Goal: Task Accomplishment & Management: Manage account settings

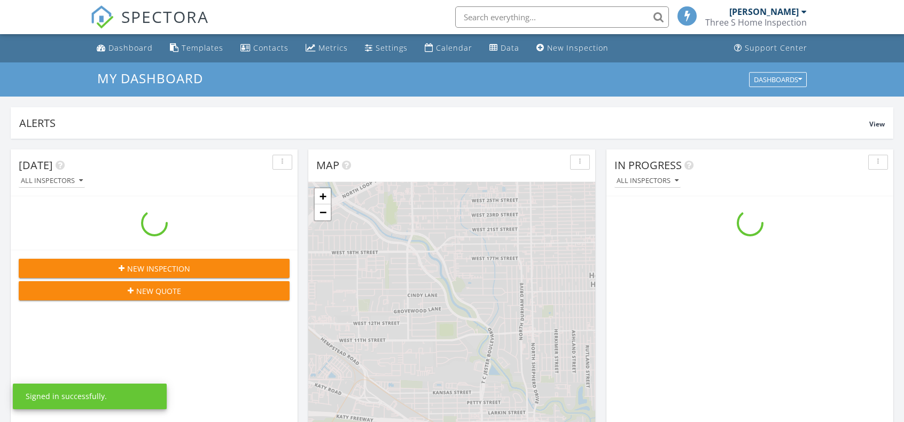
scroll to position [988, 920]
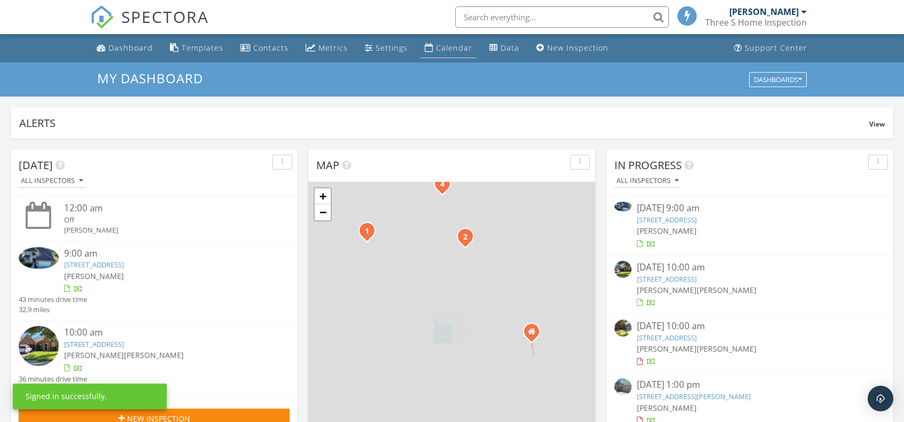
click at [457, 50] on div "Calendar" at bounding box center [454, 48] width 36 height 10
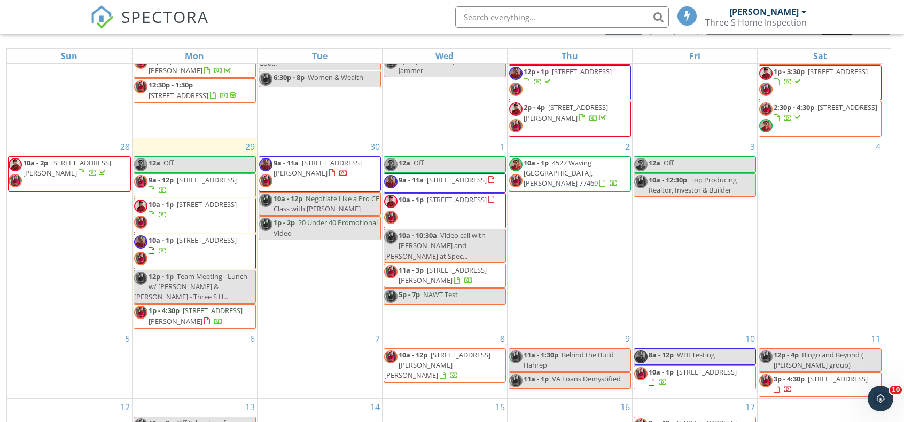
scroll to position [142, 0]
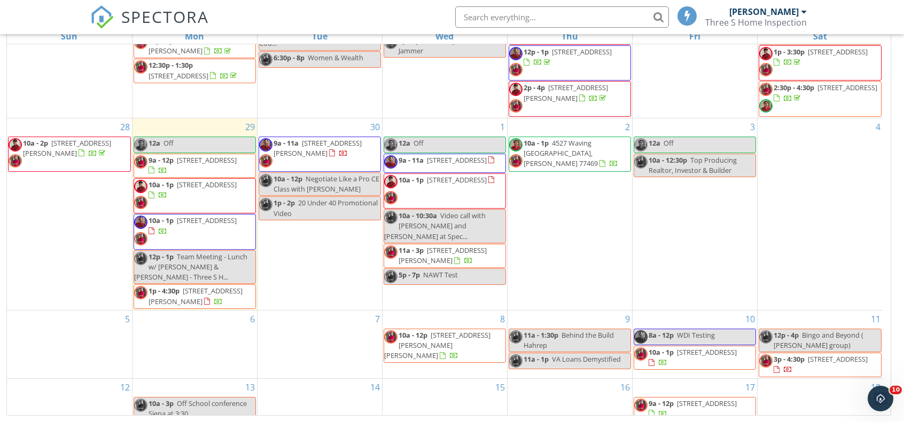
click at [477, 257] on span "11a - 3p 4605 Siegel St A/B, Houston 77009" at bounding box center [444, 256] width 121 height 21
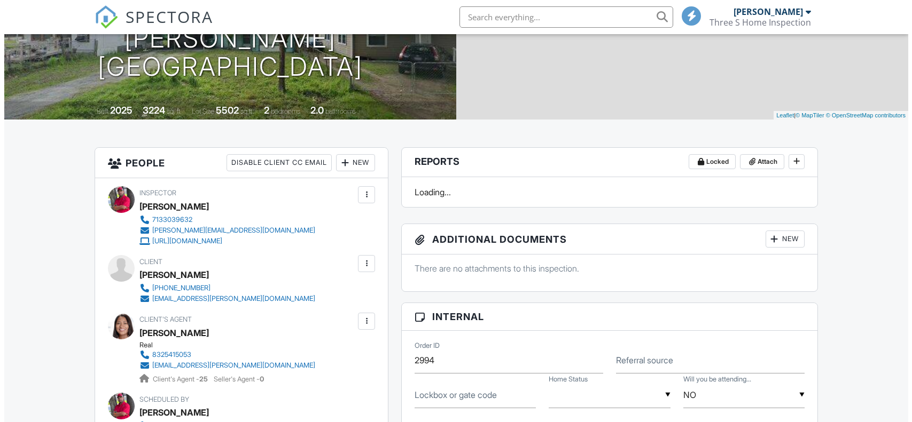
scroll to position [160, 0]
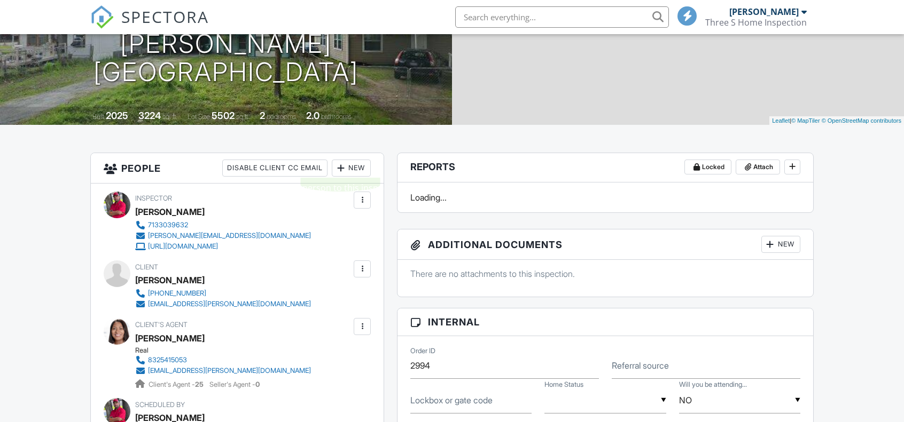
click at [340, 173] on div at bounding box center [340, 168] width 11 height 11
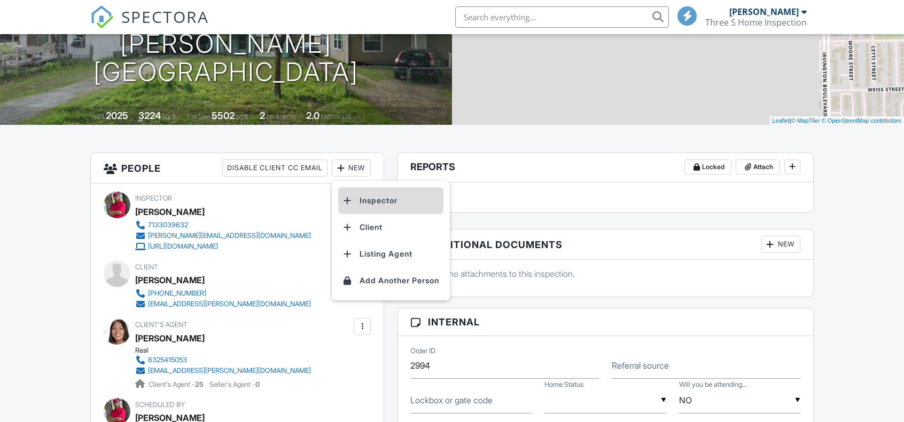
click at [377, 207] on li "Inspector" at bounding box center [390, 200] width 105 height 27
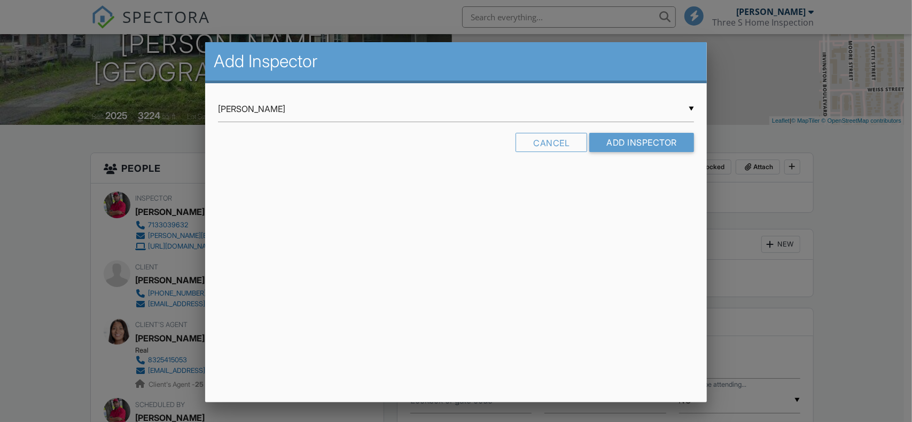
click at [691, 109] on div "▼ Jimmy Giovannie Jimmy Giovannie Rob Speckman Carlos Roldan Jimmy Giovannie Ro…" at bounding box center [456, 109] width 476 height 26
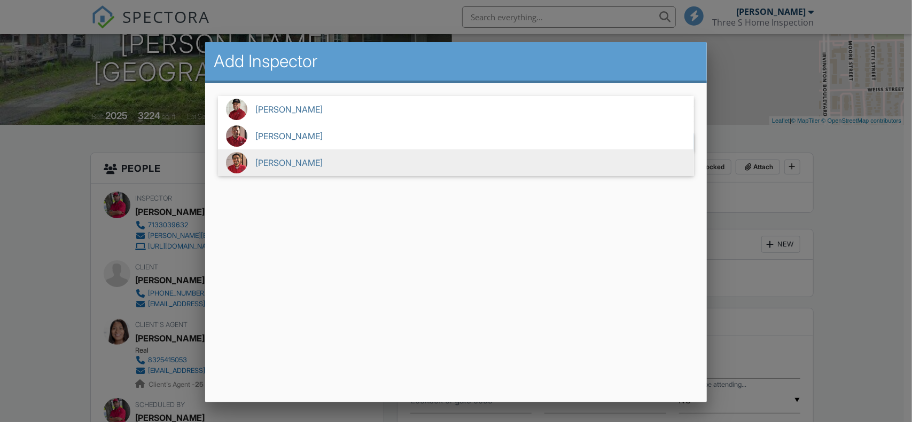
click at [333, 165] on span "[PERSON_NAME]" at bounding box center [456, 163] width 476 height 27
type input "[PERSON_NAME]"
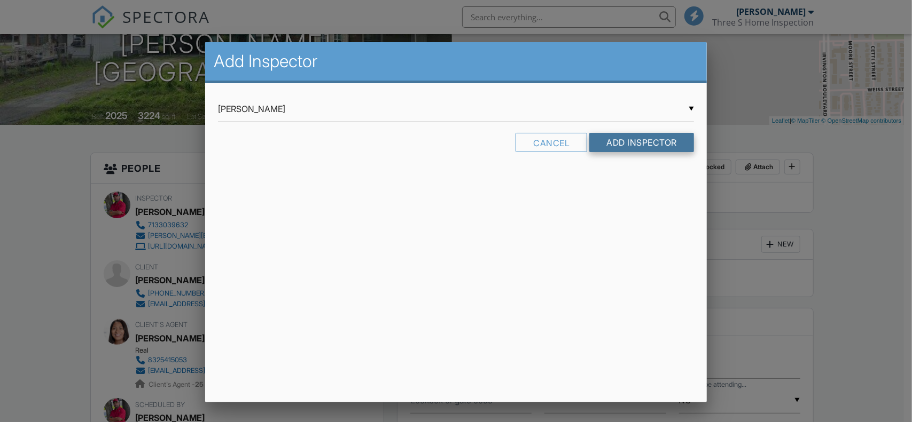
click at [642, 144] on input "Add Inspector" at bounding box center [641, 142] width 105 height 19
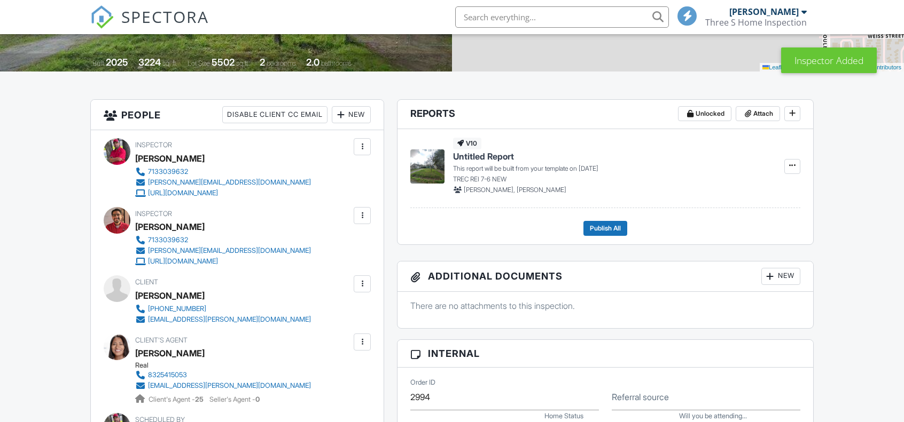
click at [356, 218] on div at bounding box center [362, 215] width 17 height 17
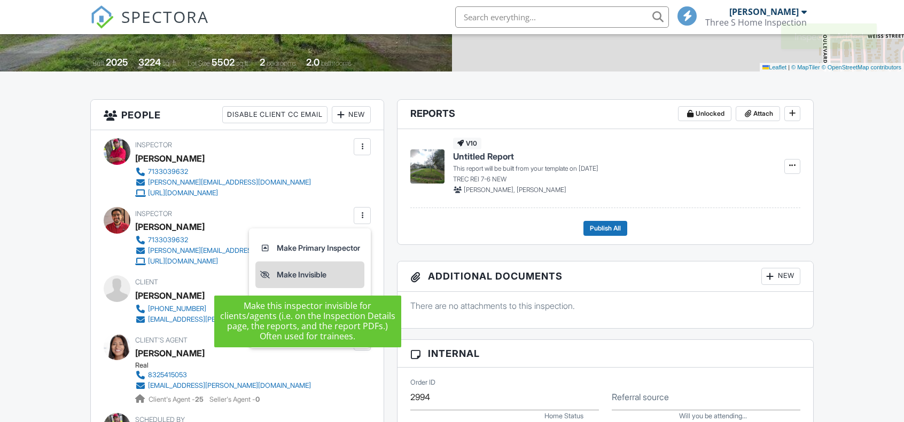
click at [326, 275] on li "Make Invisible" at bounding box center [309, 275] width 109 height 27
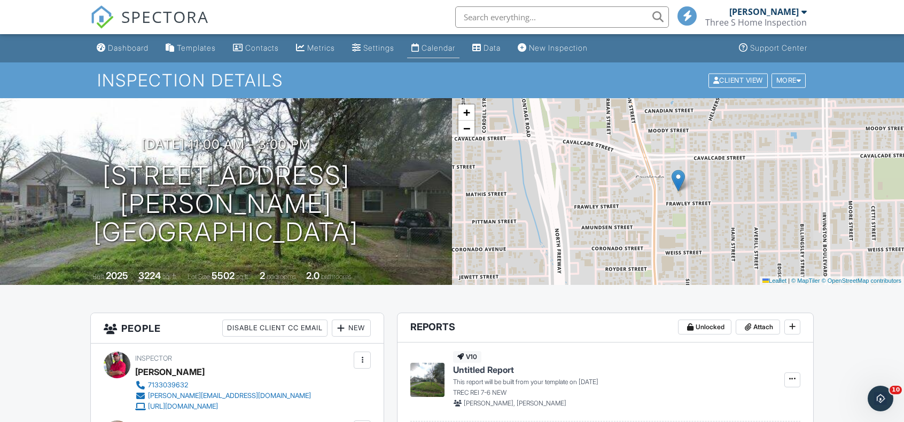
click at [454, 46] on div "Calendar" at bounding box center [438, 47] width 34 height 9
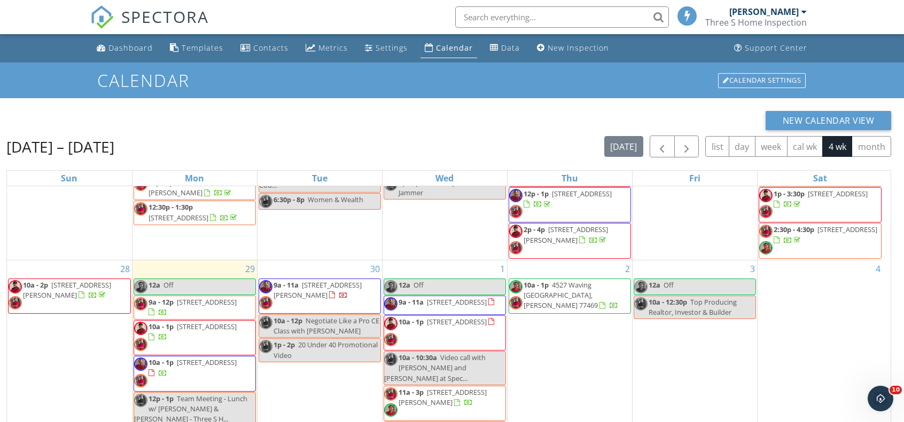
scroll to position [142, 0]
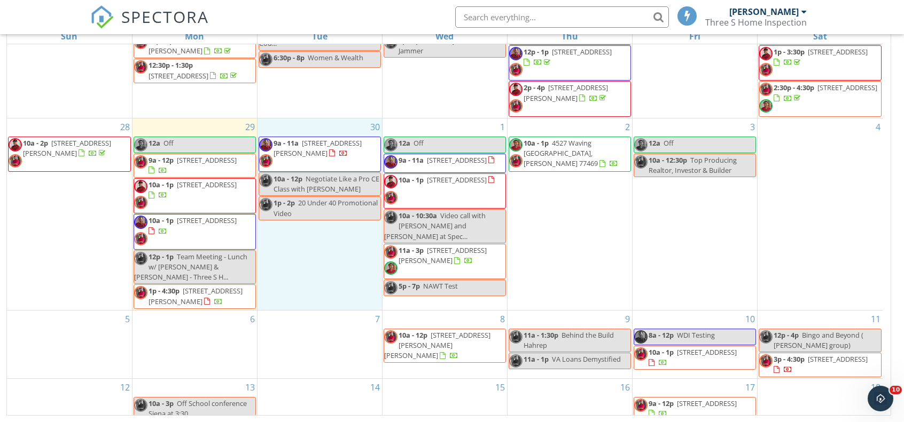
click at [337, 244] on div "30 9a - 11a [STREET_ADDRESS][PERSON_NAME] 10a - 12p Negotiate Like a Pro CE Cla…" at bounding box center [319, 215] width 124 height 192
click at [348, 209] on div "1p - 2p 20 Under 40 Promotional Video" at bounding box center [319, 208] width 121 height 20
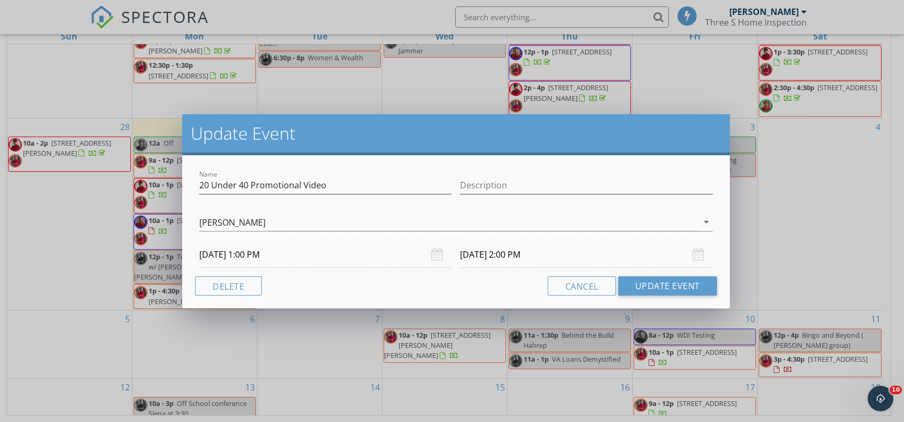
click at [528, 248] on input "[DATE] 2:00 PM" at bounding box center [586, 255] width 252 height 26
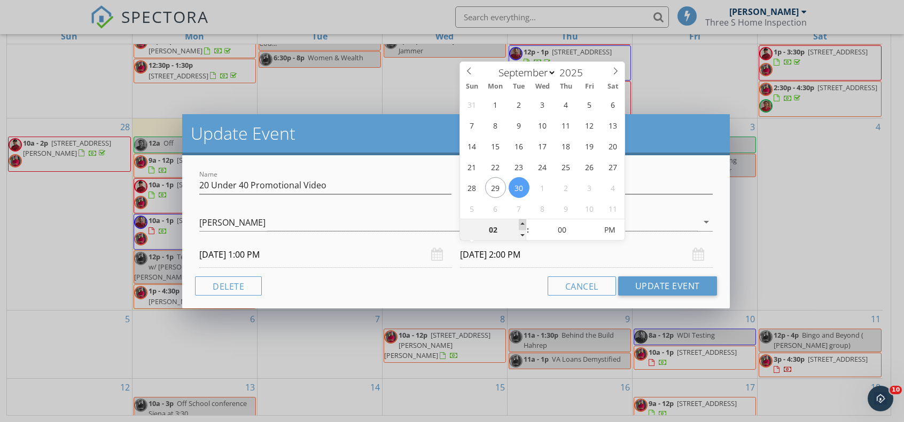
type input "03"
type input "[DATE] 3:00 PM"
click at [521, 224] on span at bounding box center [522, 225] width 7 height 11
type input "04"
type input "[DATE] 4:00 PM"
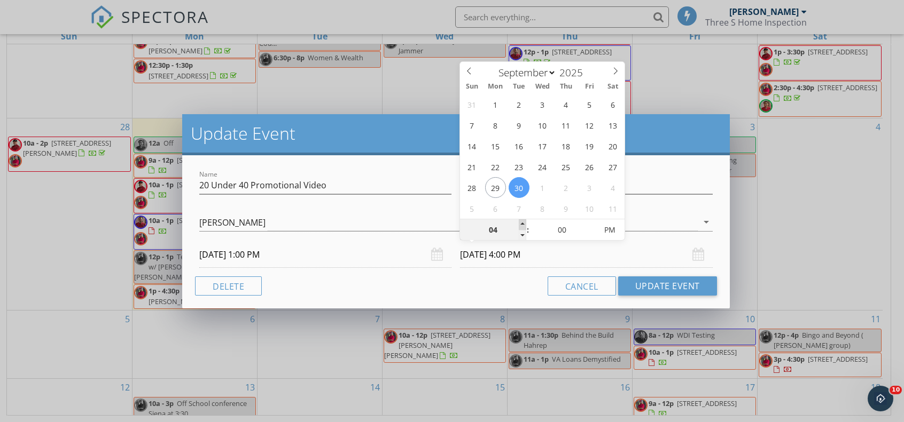
click at [521, 224] on span at bounding box center [522, 225] width 7 height 11
click at [643, 286] on button "Update Event" at bounding box center [667, 286] width 99 height 19
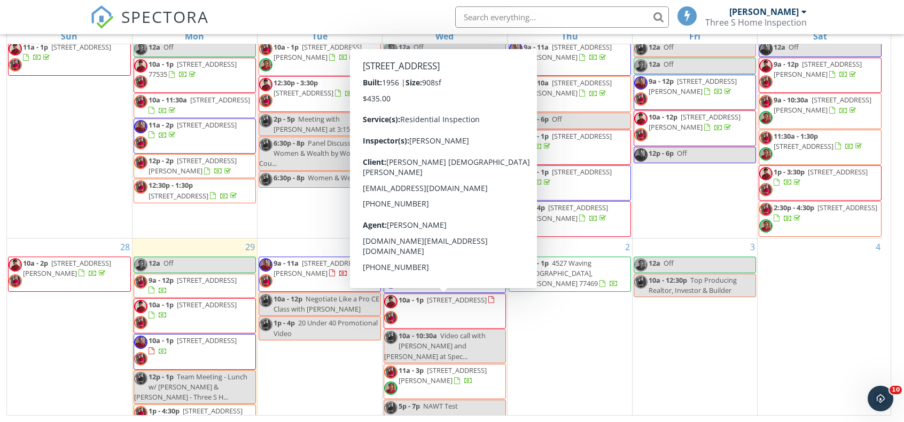
scroll to position [107, 0]
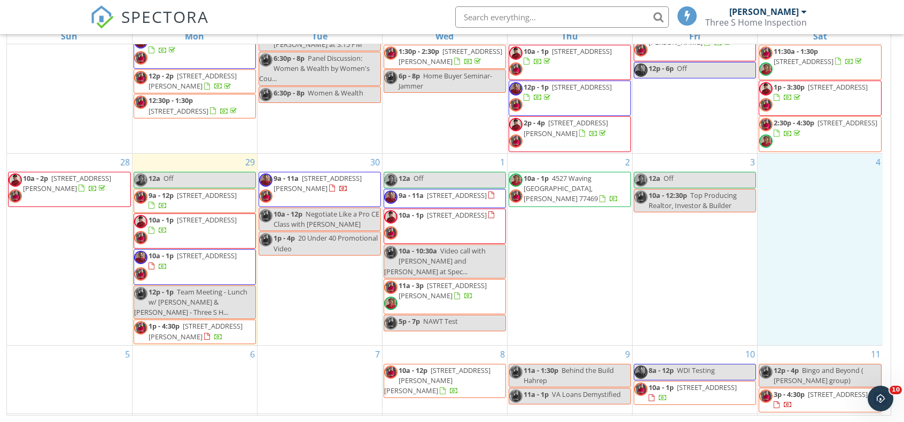
click at [836, 255] on div "4" at bounding box center [819, 250] width 125 height 192
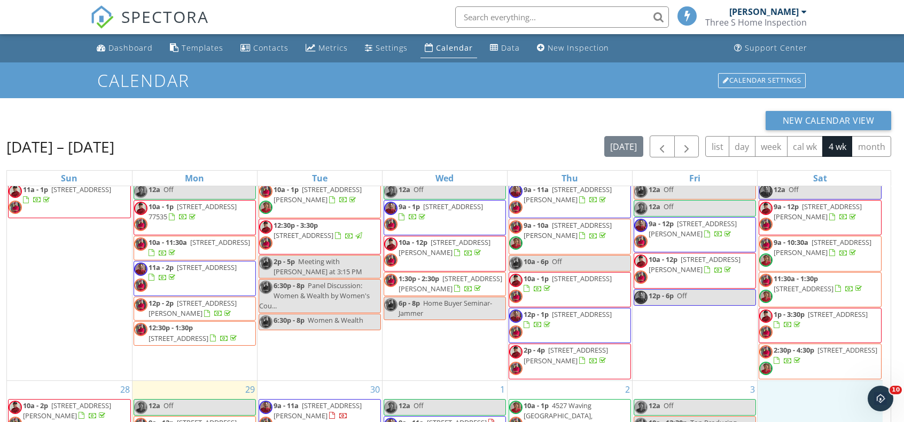
scroll to position [0, 0]
